Goal: Task Accomplishment & Management: Manage account settings

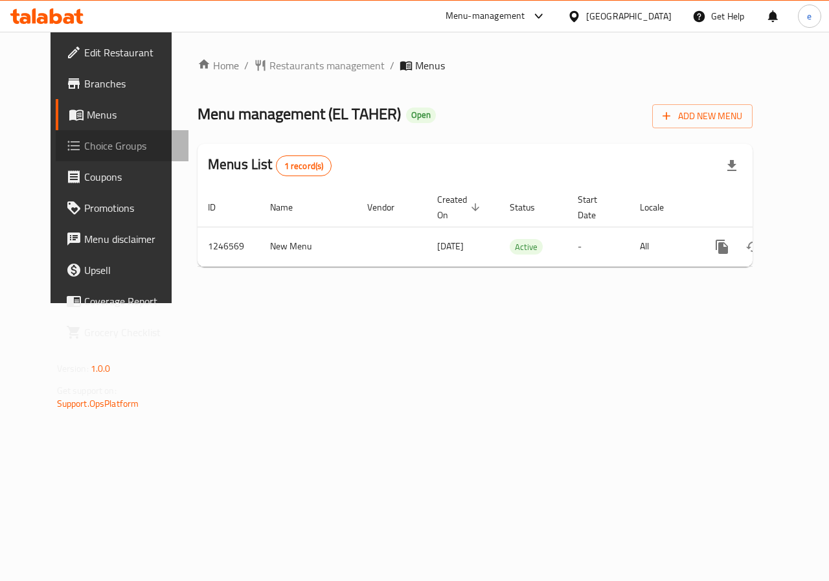
click at [84, 141] on span "Choice Groups" at bounding box center [131, 146] width 95 height 16
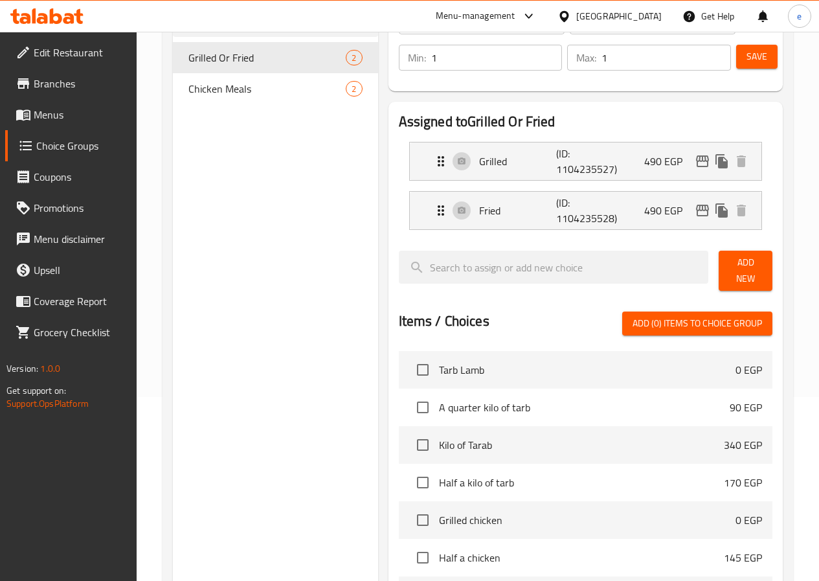
scroll to position [65, 0]
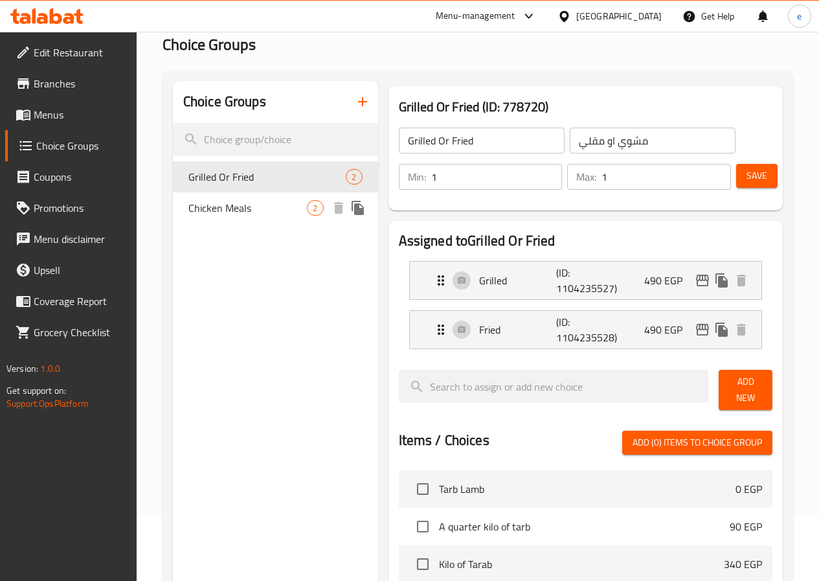
click at [240, 206] on span "Chicken Meals" at bounding box center [247, 208] width 119 height 16
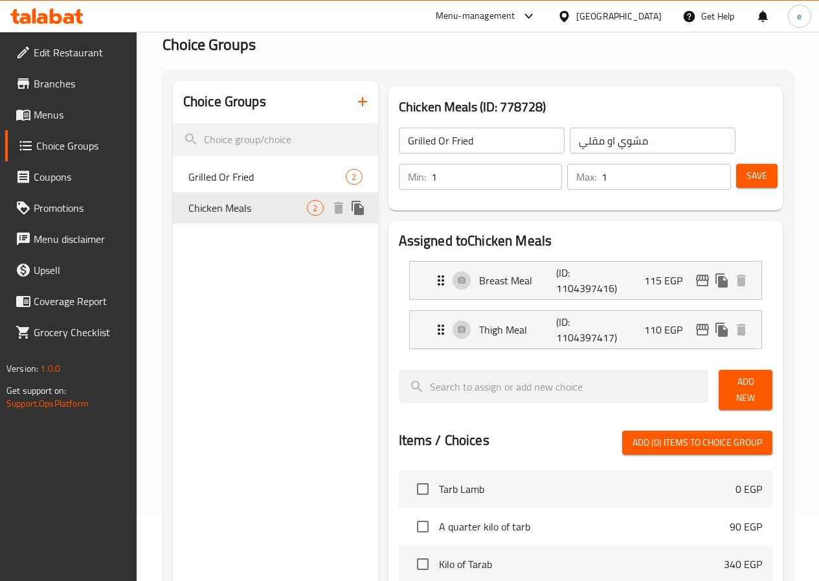
type input "Chicken Meals"
type input "وجبات فراخ"
click at [62, 145] on span "Choice Groups" at bounding box center [81, 146] width 90 height 16
click at [58, 111] on span "Menus" at bounding box center [80, 115] width 93 height 16
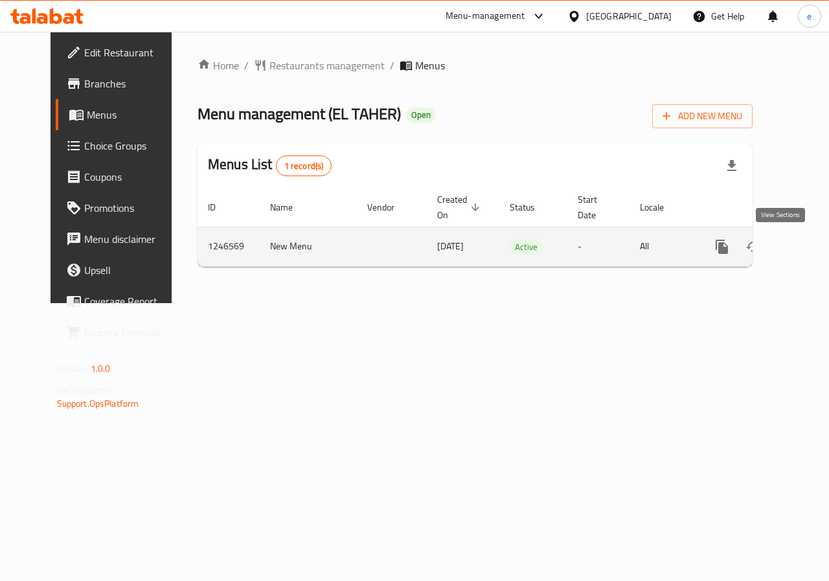
click at [807, 239] on icon "enhanced table" at bounding box center [815, 247] width 16 height 16
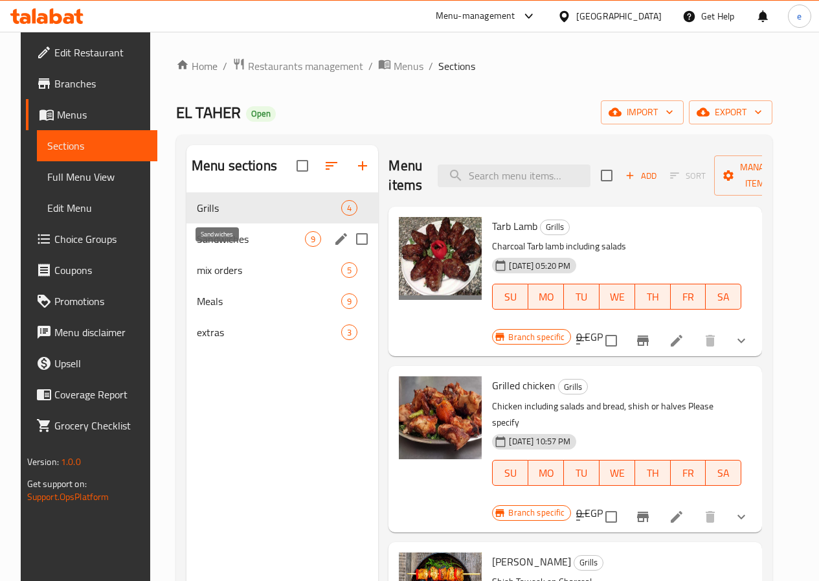
click at [209, 247] on span "Sandwiches" at bounding box center [251, 239] width 108 height 16
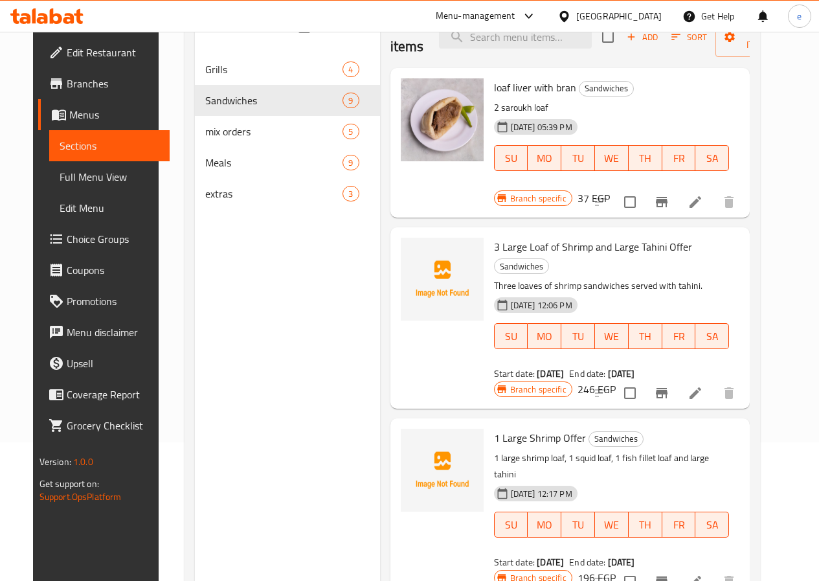
scroll to position [52, 0]
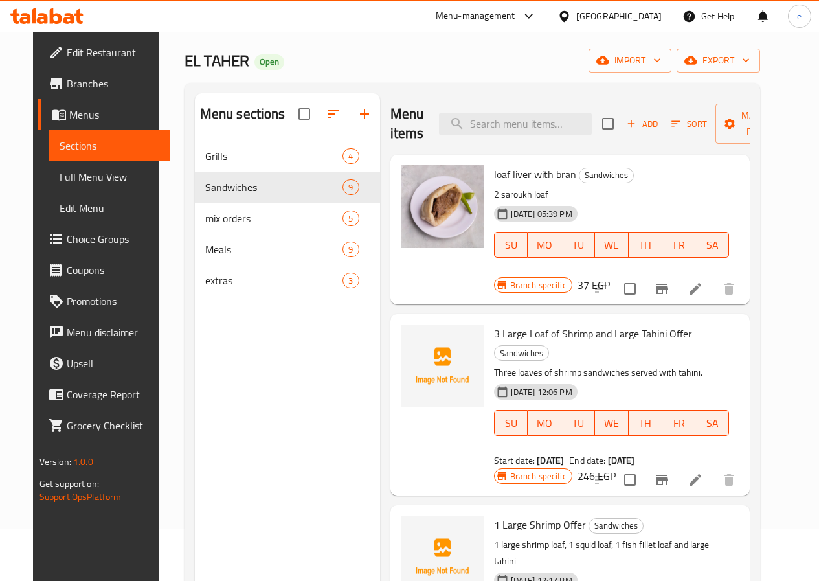
click at [67, 239] on span "Choice Groups" at bounding box center [113, 239] width 93 height 16
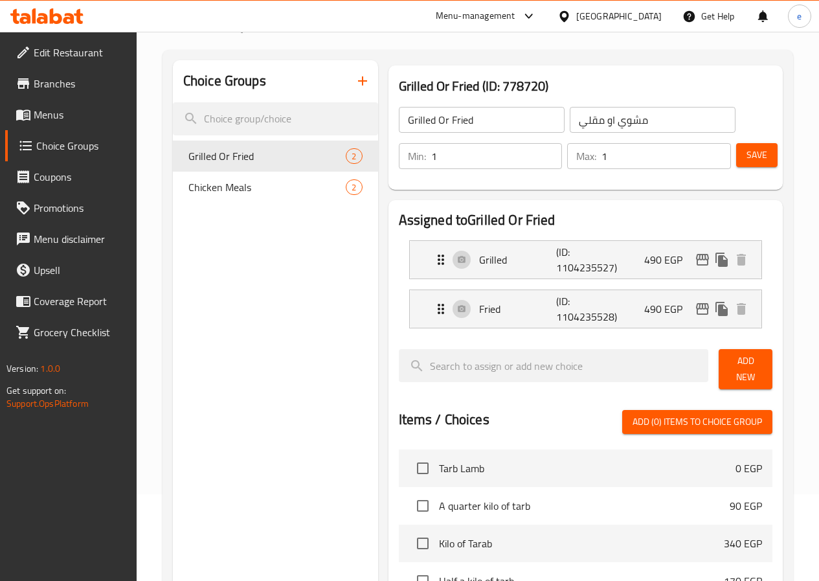
scroll to position [65, 0]
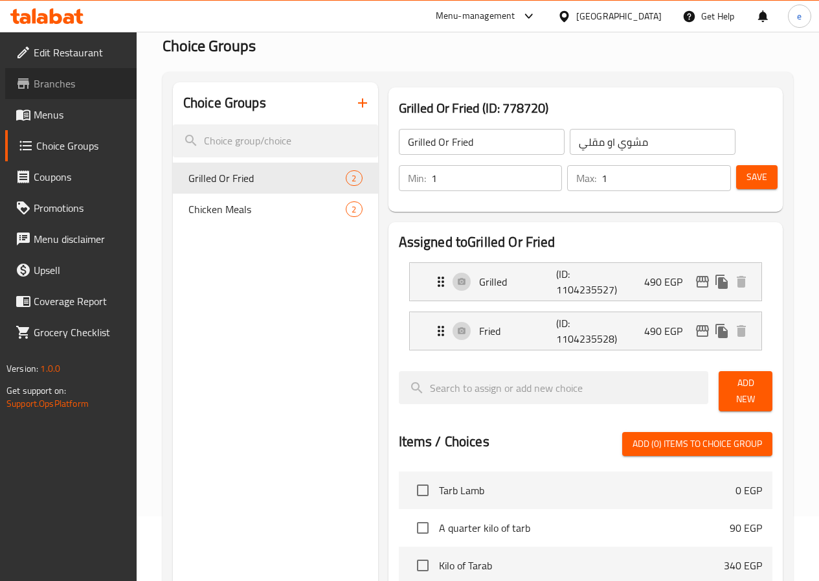
click at [52, 84] on span "Branches" at bounding box center [80, 84] width 93 height 16
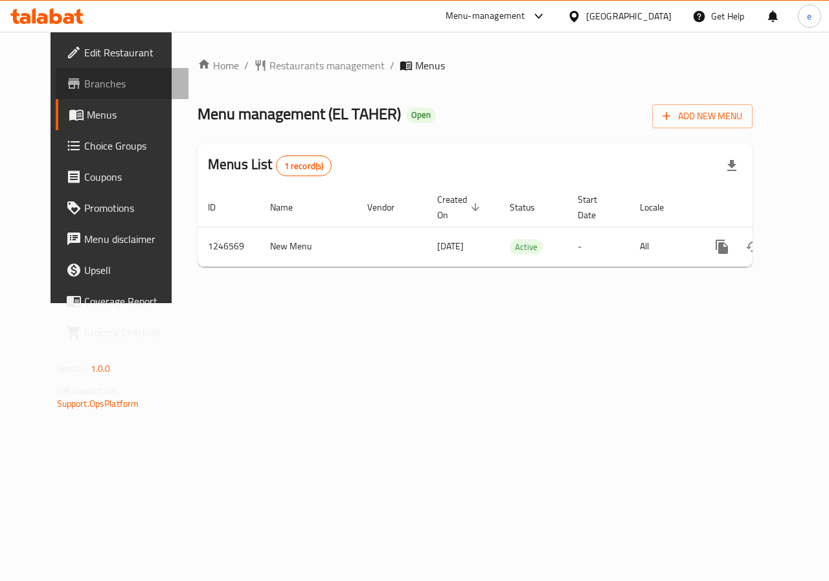
click at [84, 82] on span "Branches" at bounding box center [131, 84] width 95 height 16
click at [197, 68] on link "Home" at bounding box center [217, 66] width 41 height 16
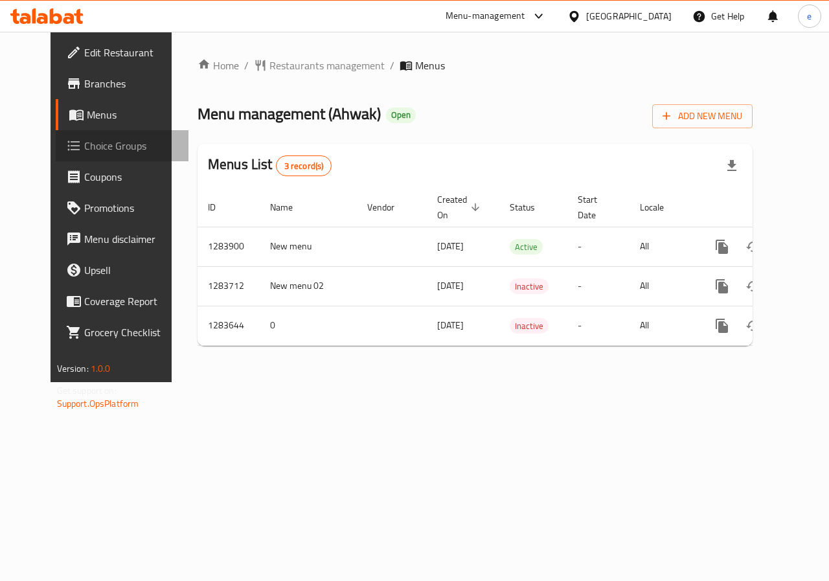
click at [84, 142] on span "Choice Groups" at bounding box center [131, 146] width 95 height 16
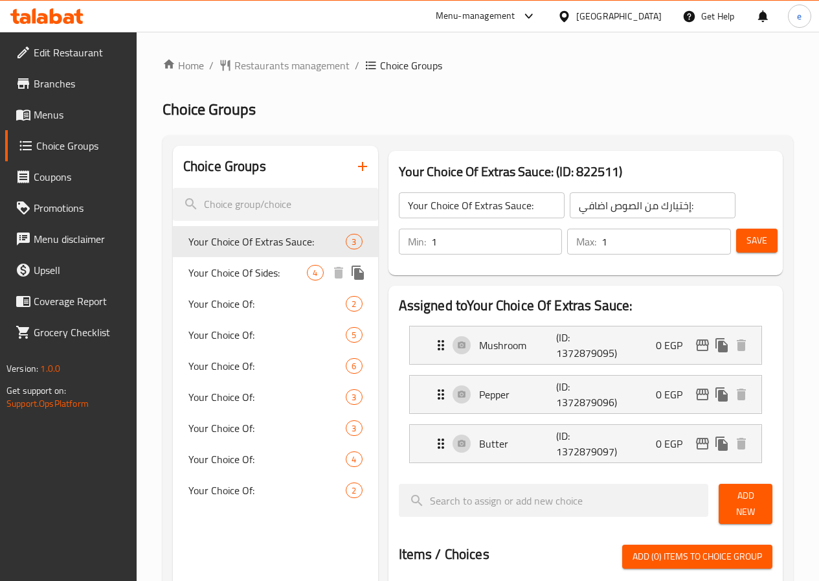
click at [227, 280] on span "Your Choice Of Sides:" at bounding box center [247, 273] width 119 height 16
type input "Your Choice Of Sides:"
type input "إختيارك من الأطباق الجانبية:"
type input "2"
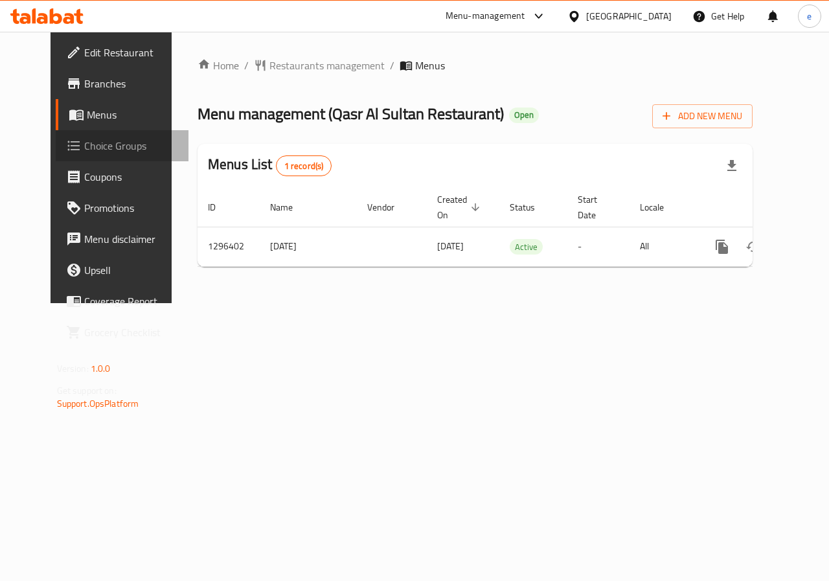
click at [84, 146] on span "Choice Groups" at bounding box center [131, 146] width 95 height 16
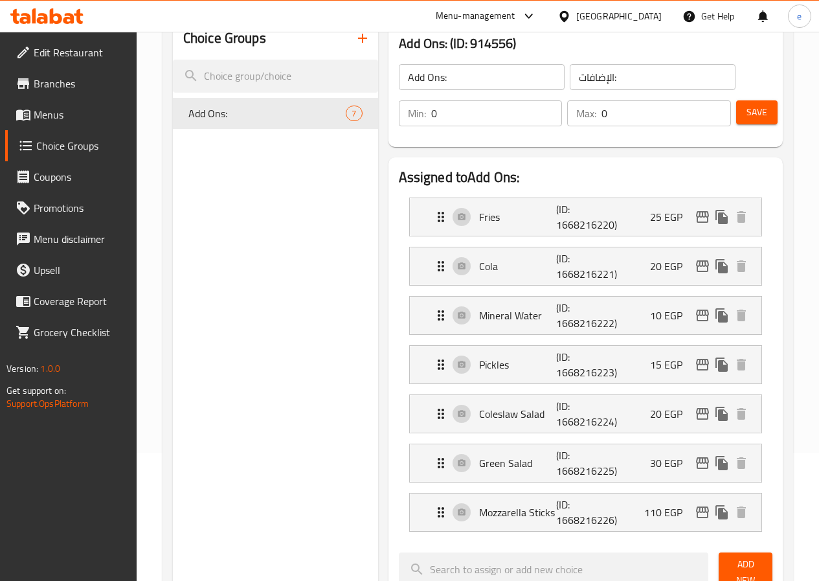
scroll to position [129, 0]
click at [60, 118] on span "Menus" at bounding box center [80, 115] width 93 height 16
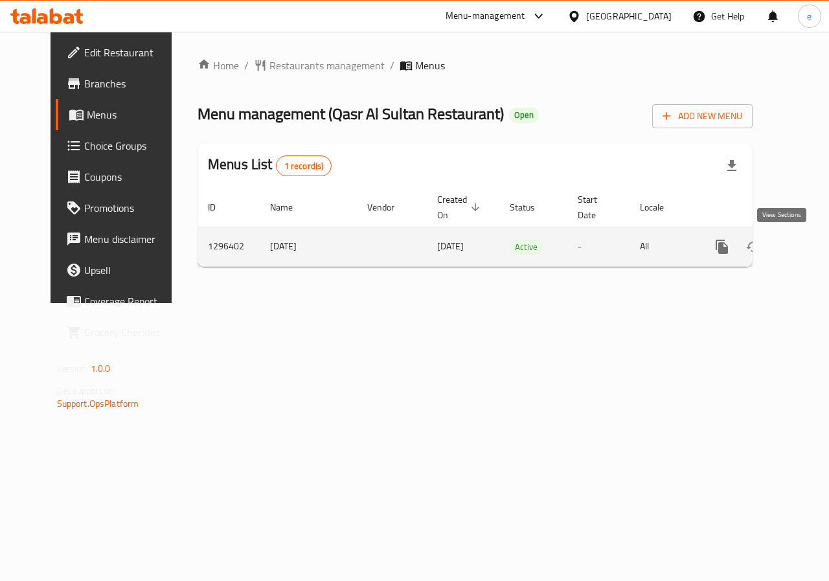
click at [807, 249] on icon "enhanced table" at bounding box center [815, 247] width 16 height 16
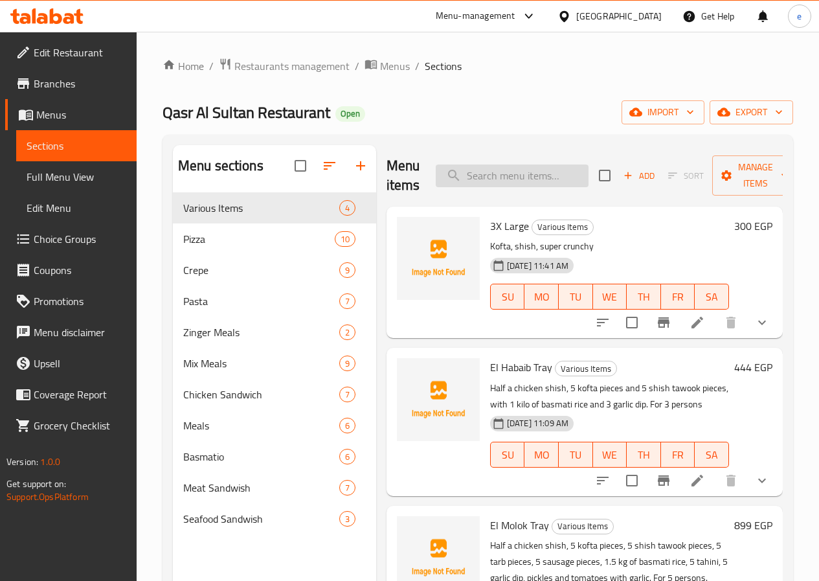
click at [500, 172] on input "search" at bounding box center [512, 175] width 153 height 23
paste input "Vegetables Pizza"
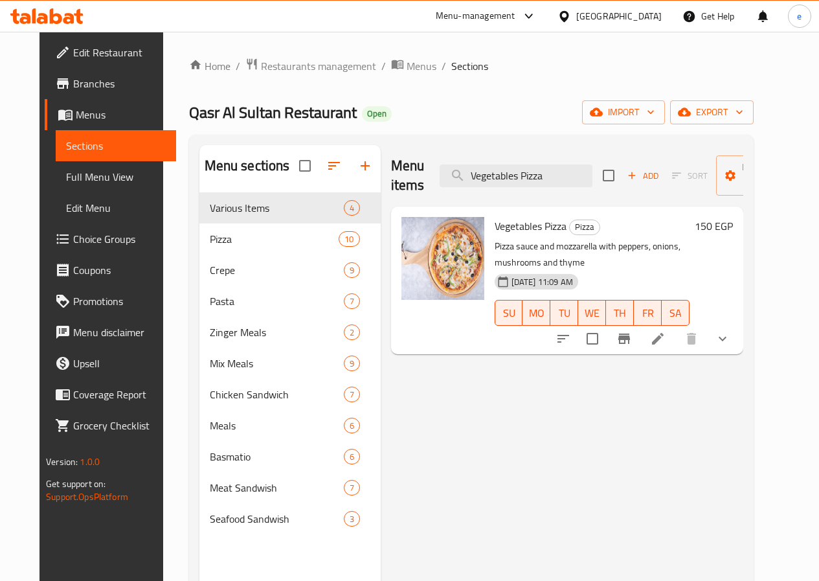
type input "Vegetables Pizza"
click at [665, 331] on icon at bounding box center [658, 339] width 16 height 16
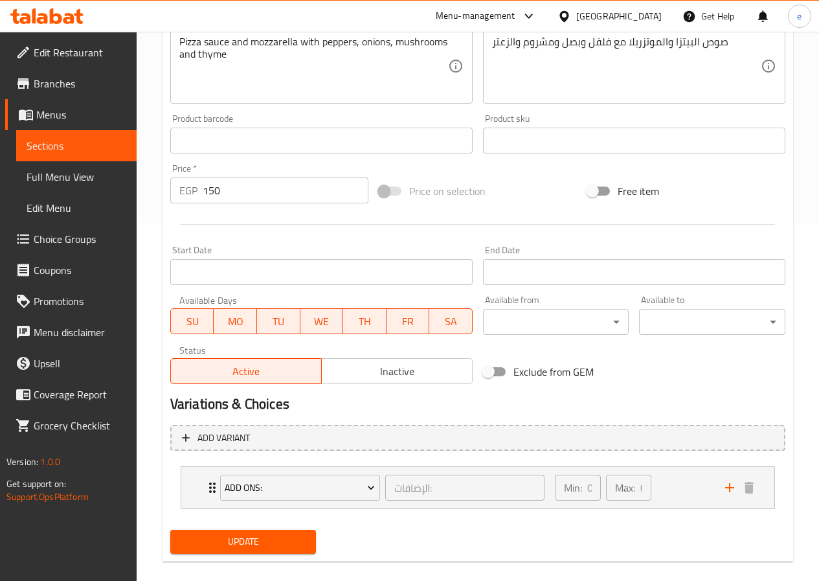
scroll to position [374, 0]
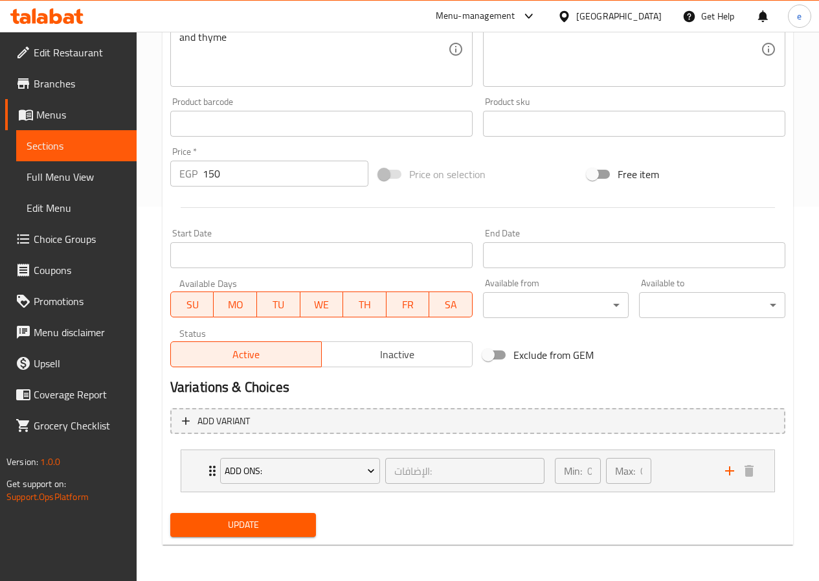
click at [56, 118] on span "Menus" at bounding box center [81, 115] width 90 height 16
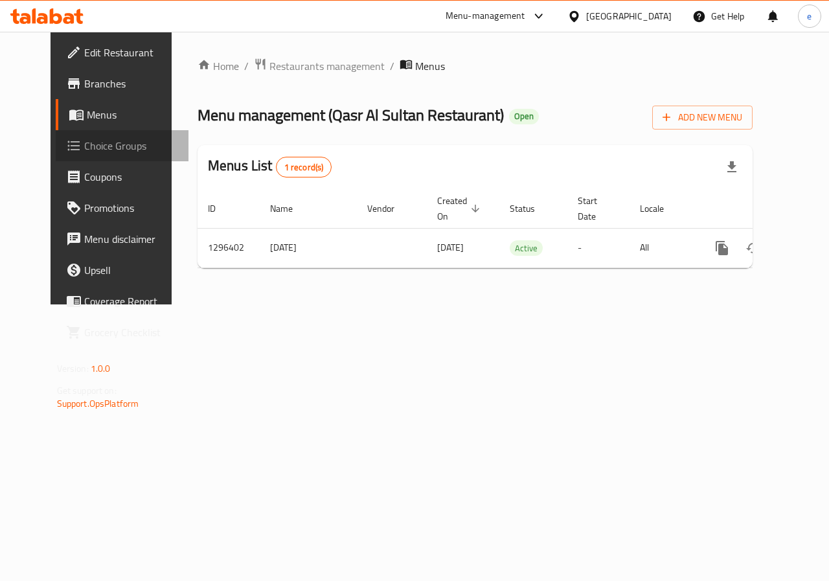
click at [84, 146] on span "Choice Groups" at bounding box center [131, 146] width 95 height 16
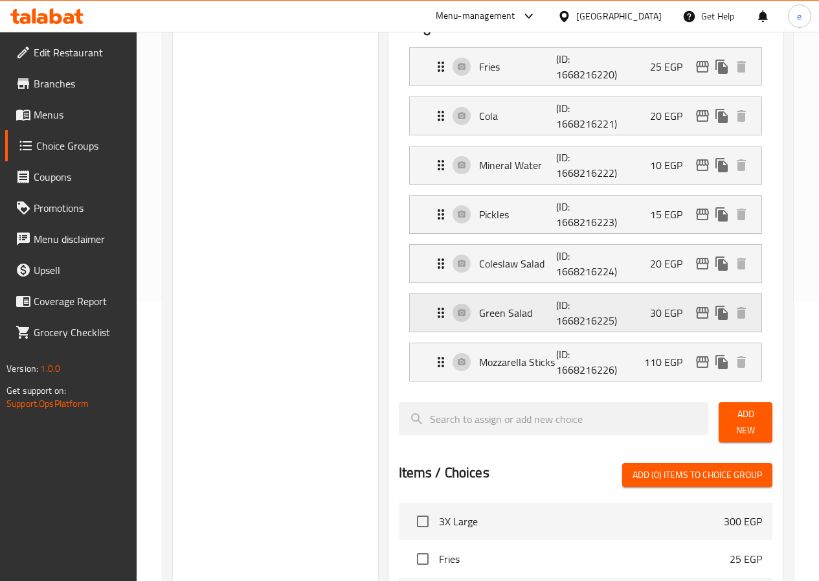
scroll to position [194, 0]
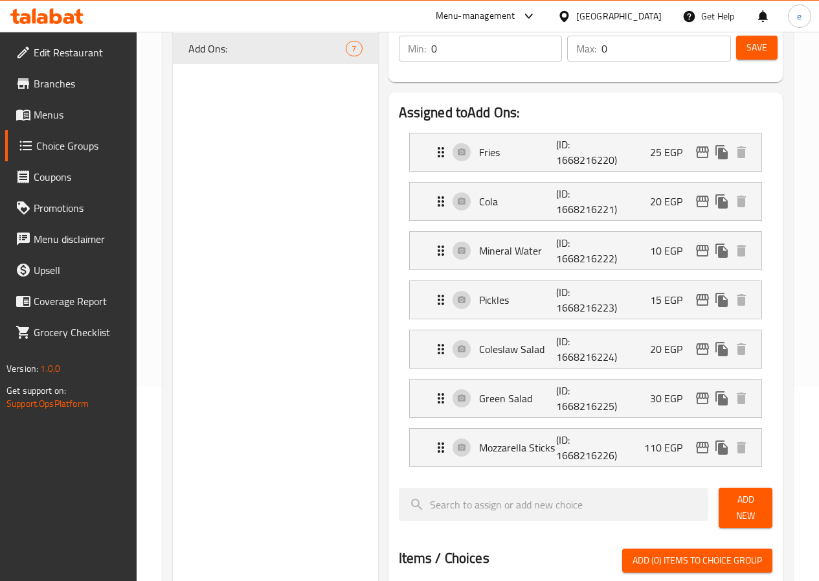
click at [624, 97] on div "Assigned to Add Ons: Fries (ID: 1668216220) 25 EGP Name (En) Fries Name (En) Na…" at bounding box center [585, 517] width 394 height 849
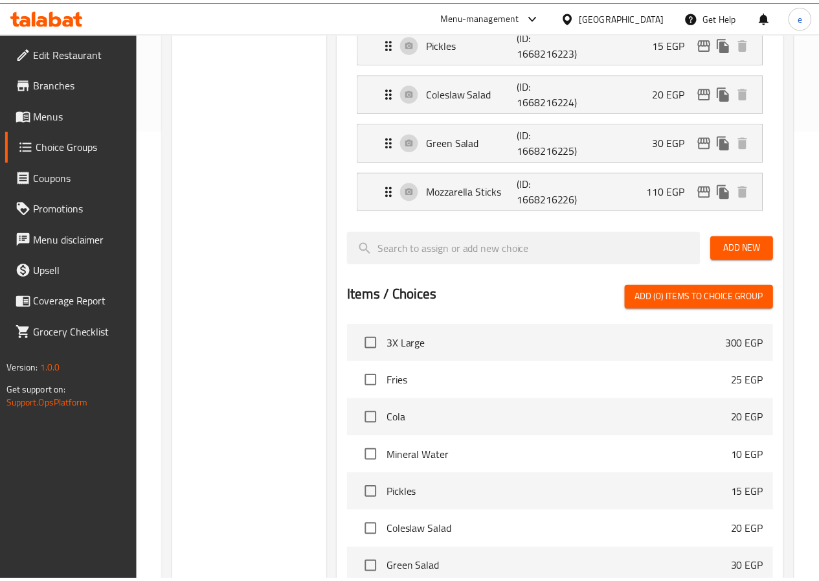
scroll to position [680, 0]
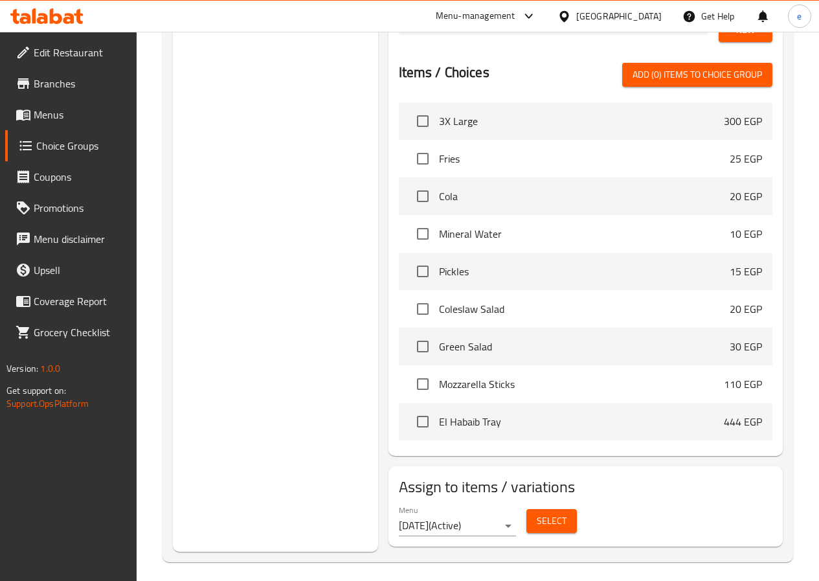
click at [293, 118] on div "Choice Groups Add Ons: 7" at bounding box center [275, 9] width 205 height 1084
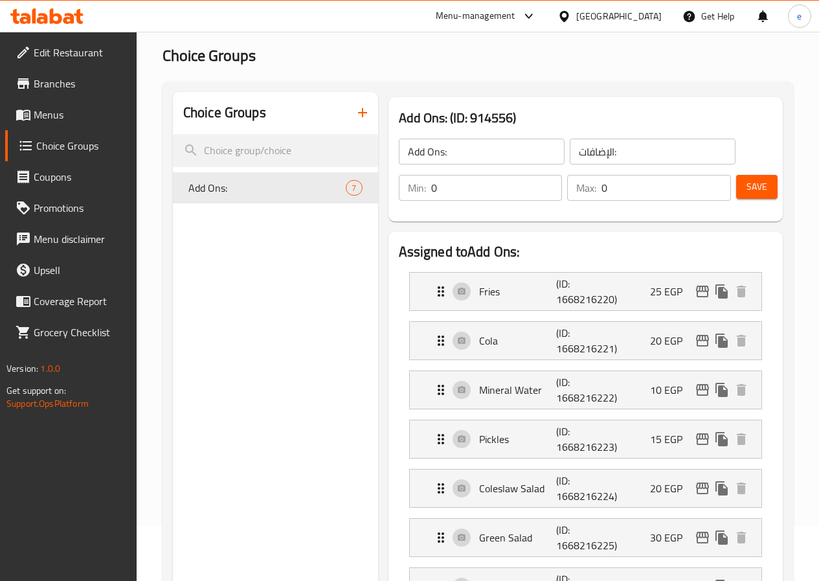
scroll to position [32, 0]
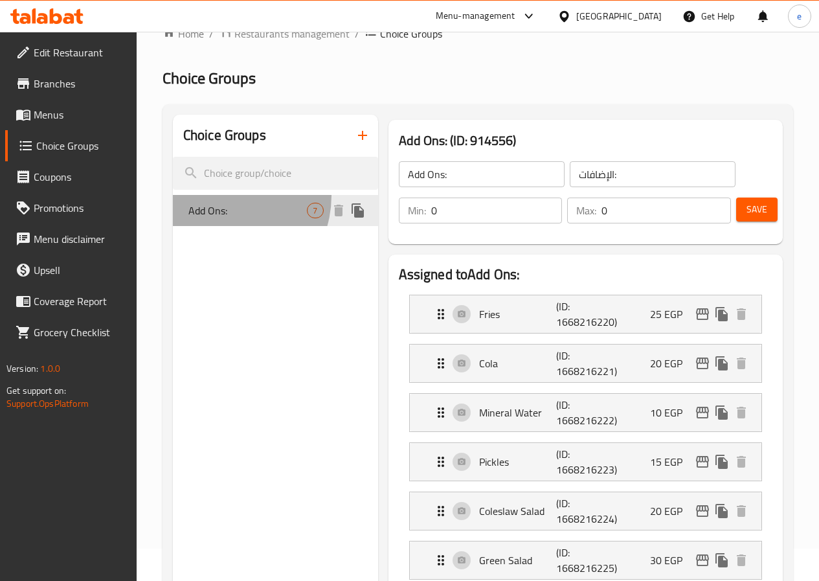
drag, startPoint x: 220, startPoint y: 195, endPoint x: 24, endPoint y: 262, distance: 207.2
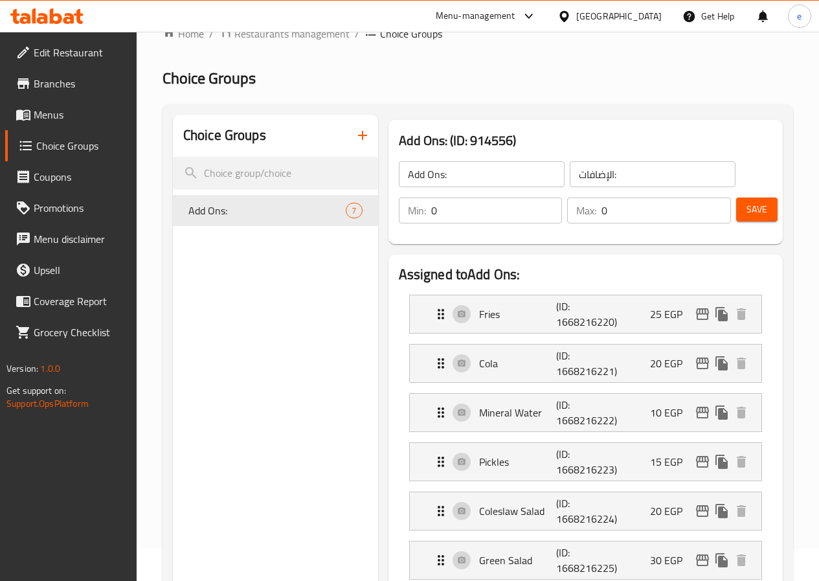
click at [72, 78] on span "Branches" at bounding box center [80, 84] width 93 height 16
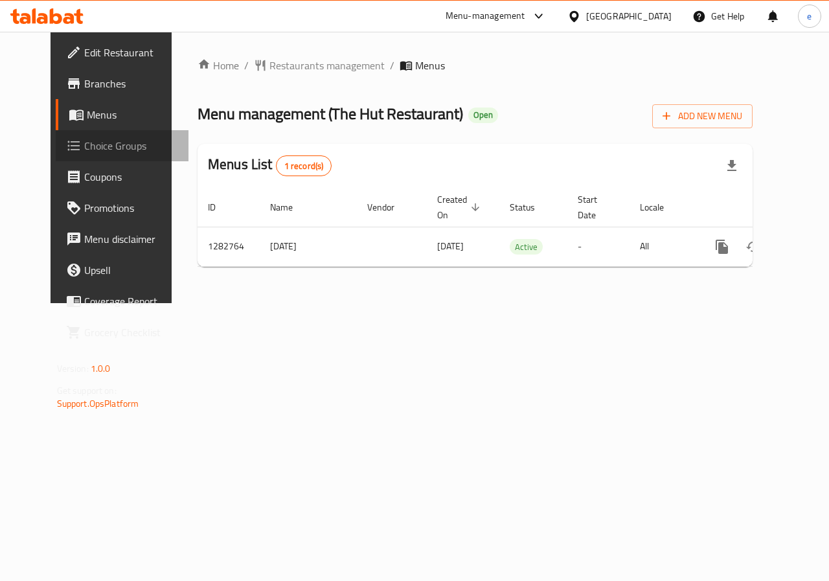
click at [84, 145] on span "Choice Groups" at bounding box center [131, 146] width 95 height 16
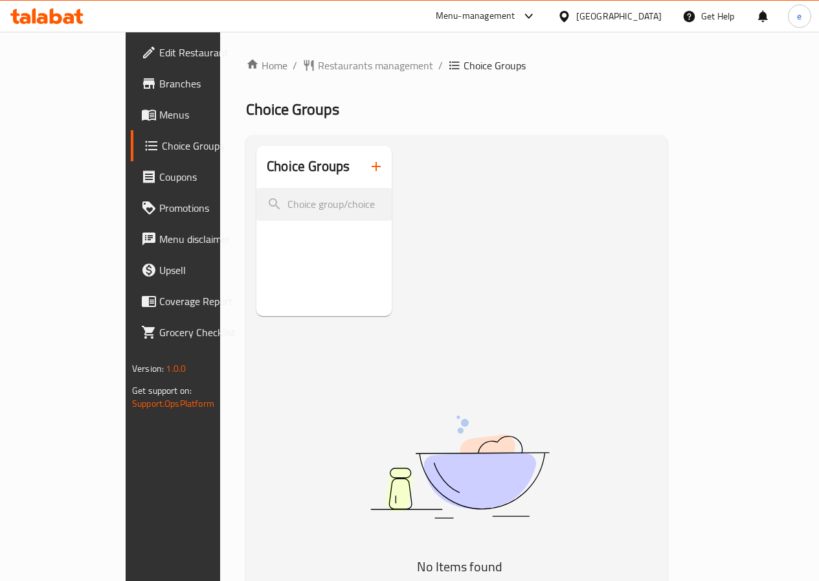
click at [159, 110] on span "Menus" at bounding box center [205, 115] width 93 height 16
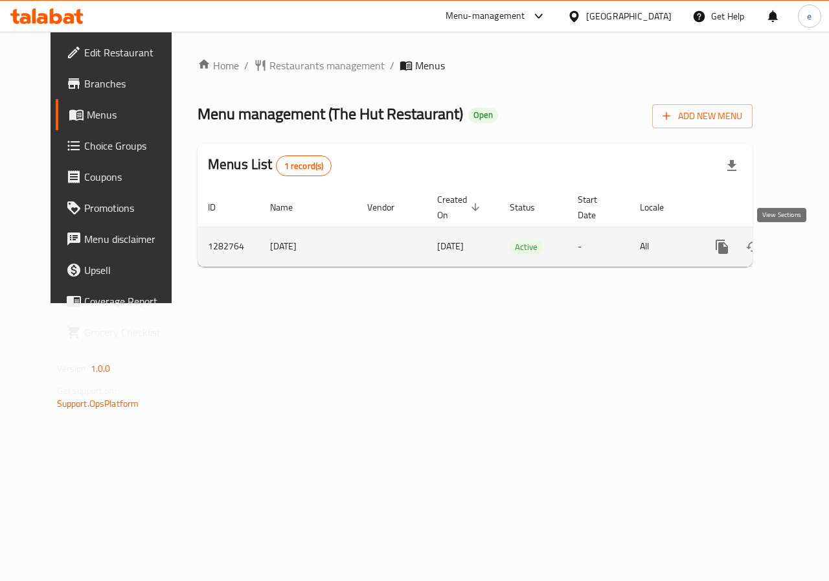
click at [809, 249] on icon "enhanced table" at bounding box center [815, 247] width 12 height 12
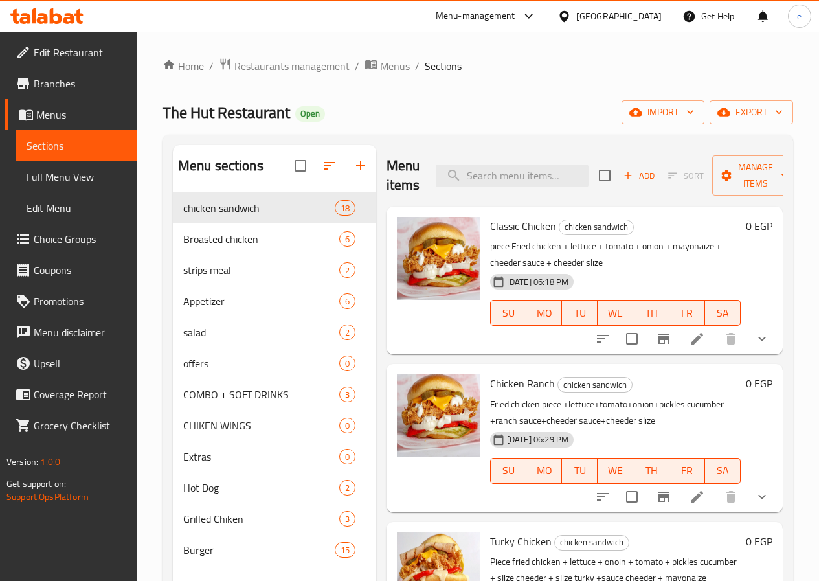
click at [67, 82] on span "Branches" at bounding box center [80, 84] width 93 height 16
